Goal: Navigation & Orientation: Find specific page/section

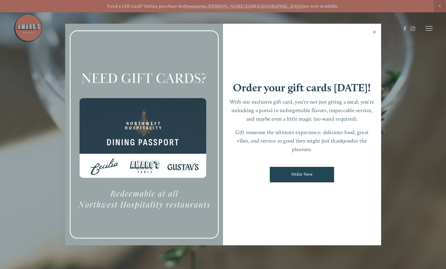
click at [375, 30] on link "Close" at bounding box center [374, 33] width 11 height 16
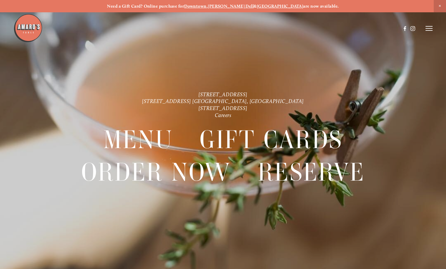
click at [428, 26] on icon at bounding box center [429, 28] width 7 height 5
click at [319, 27] on span "Menu" at bounding box center [323, 28] width 11 height 5
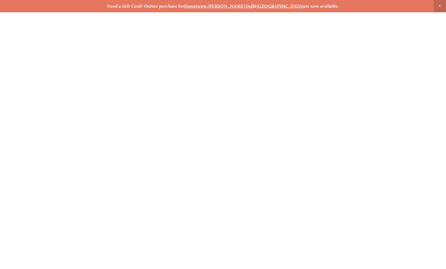
click at [319, 27] on span "Menu" at bounding box center [323, 28] width 11 height 5
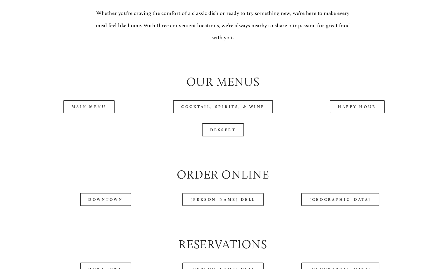
scroll to position [556, 0]
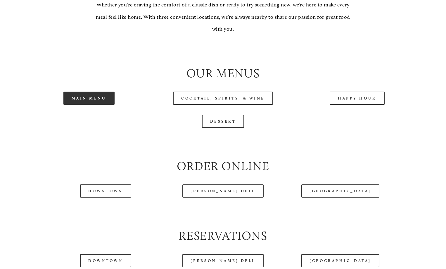
click at [90, 105] on link "Main Menu" at bounding box center [88, 98] width 51 height 13
